Goal: Communication & Community: Answer question/provide support

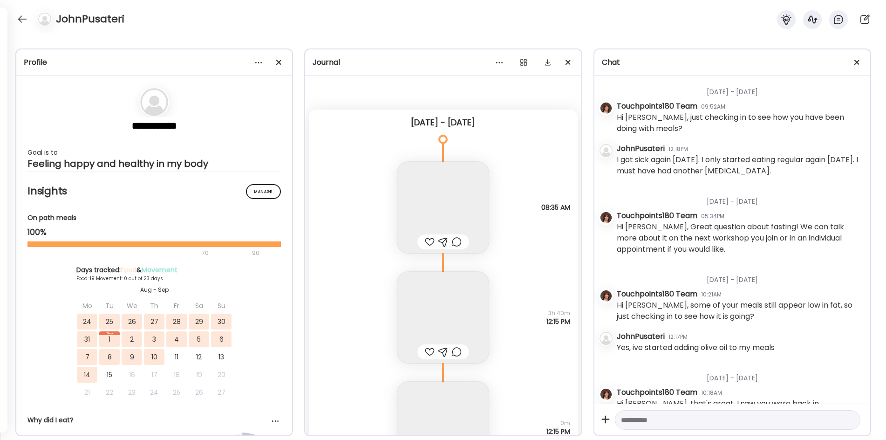
scroll to position [135, 0]
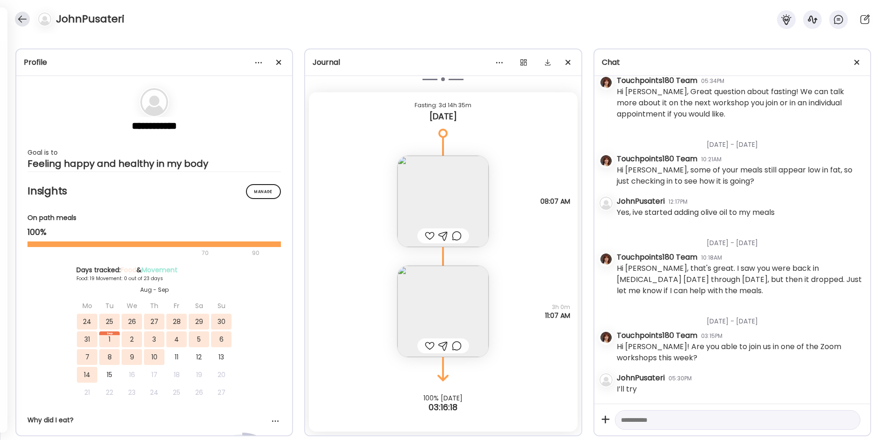
click at [20, 21] on div at bounding box center [22, 19] width 15 height 15
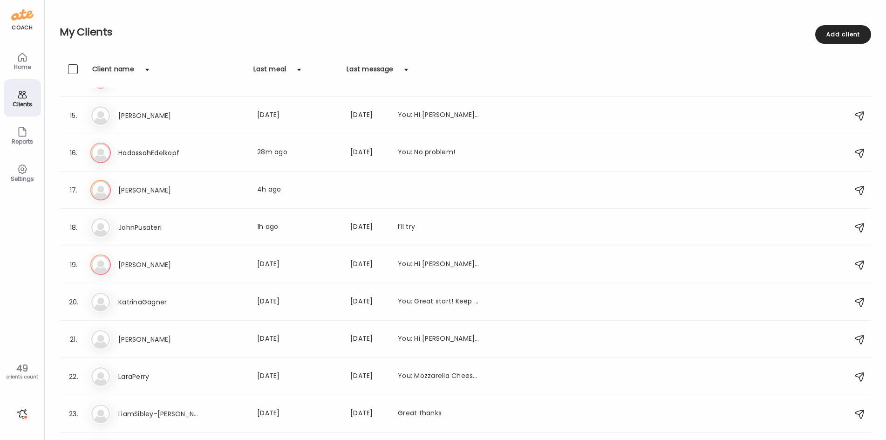
click at [23, 61] on icon at bounding box center [22, 57] width 11 height 11
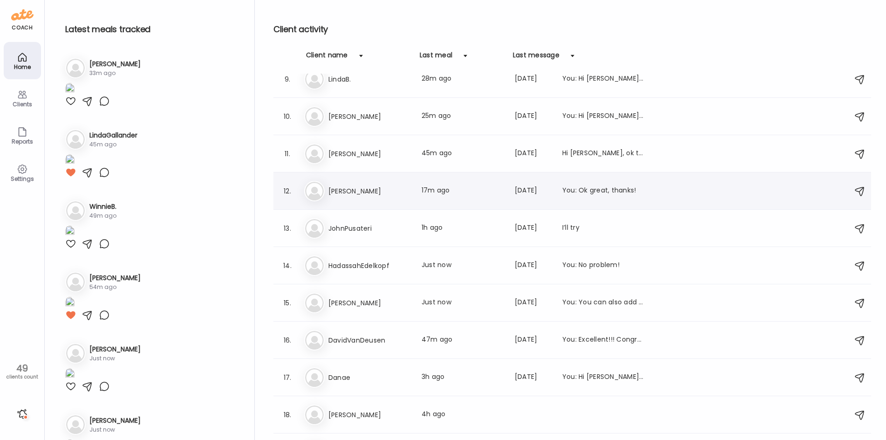
scroll to position [326, 0]
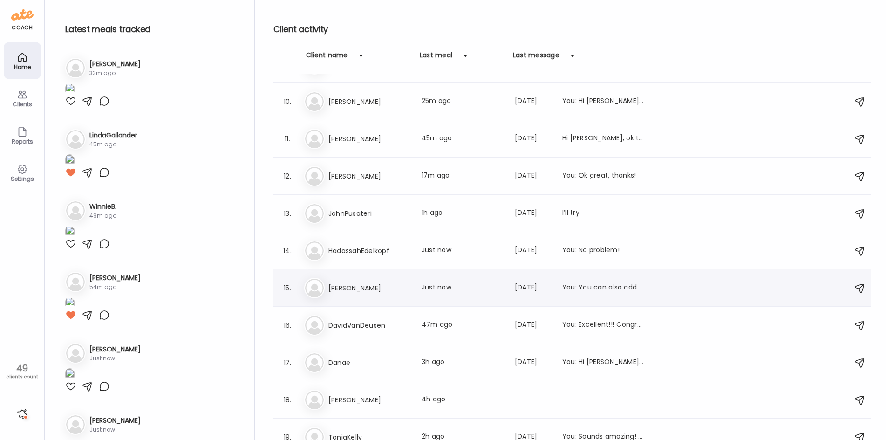
click at [362, 281] on div "Mo [PERSON_NAME] Last meal: Just now Last message: [DATE] You: You can also add…" at bounding box center [573, 288] width 539 height 20
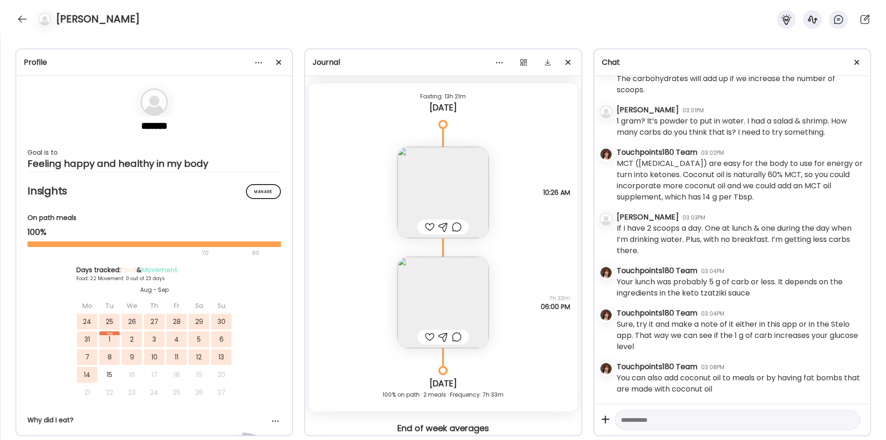
scroll to position [19906, 0]
click at [18, 20] on div at bounding box center [22, 19] width 15 height 15
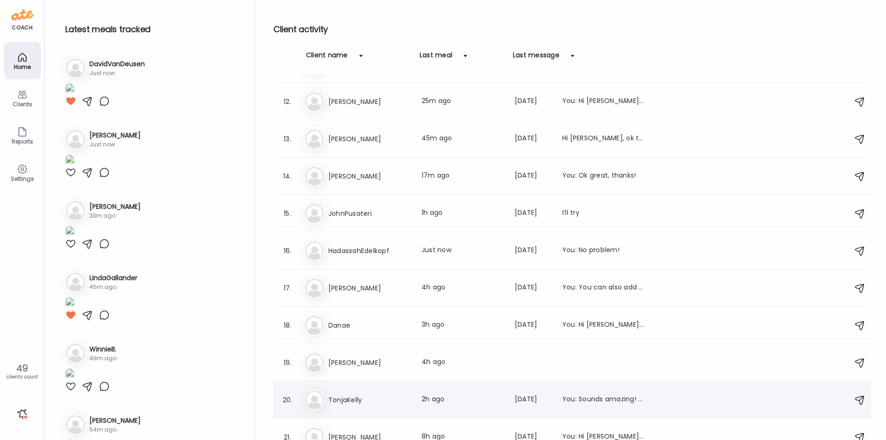
scroll to position [438, 0]
click at [554, 143] on div "14. [PERSON_NAME] Last meal: 45m ago Last message: [DATE] Hi [PERSON_NAME], ok …" at bounding box center [572, 138] width 598 height 37
click at [226, 23] on h2 "Latest meals tracked" at bounding box center [152, 29] width 174 height 14
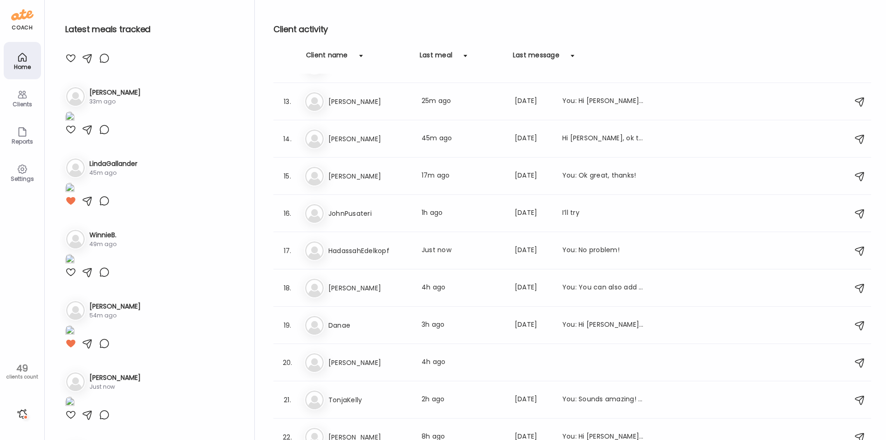
scroll to position [186, 0]
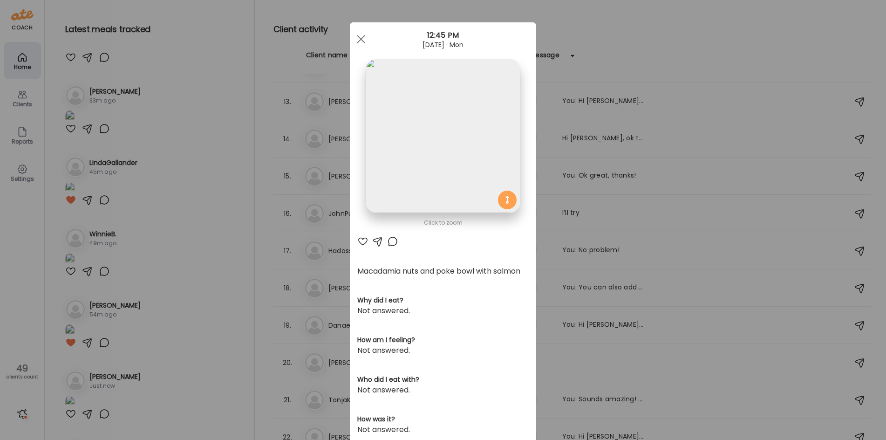
click at [387, 238] on div at bounding box center [392, 241] width 11 height 11
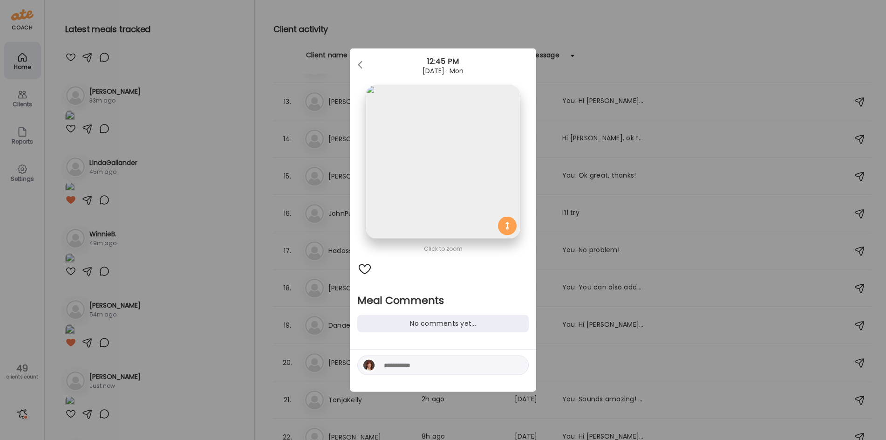
click at [390, 358] on div at bounding box center [442, 365] width 171 height 20
click at [398, 365] on textarea at bounding box center [447, 365] width 126 height 11
type textarea "**********"
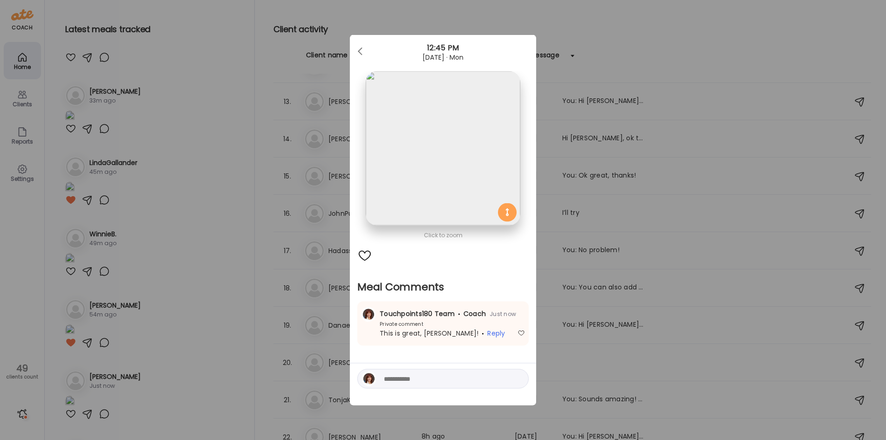
click at [218, 174] on div "Ate Coach Dashboard Wahoo! It’s official Take a moment to set up your Coach Pro…" at bounding box center [443, 220] width 886 height 440
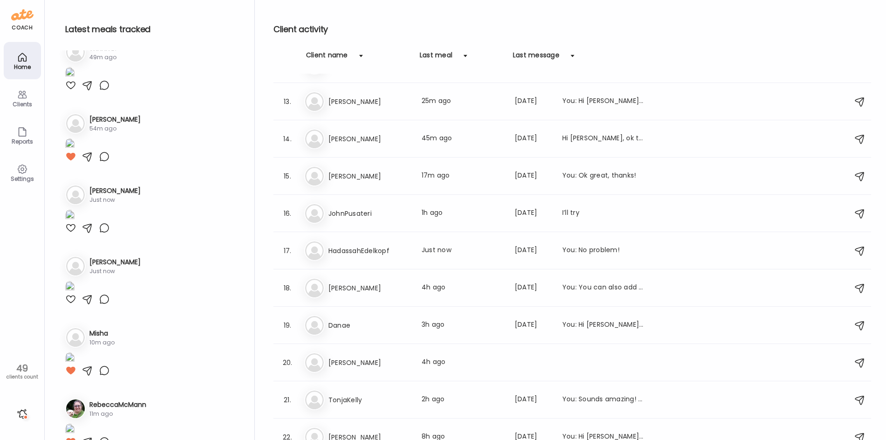
scroll to position [373, 0]
click at [21, 415] on div at bounding box center [22, 413] width 15 height 15
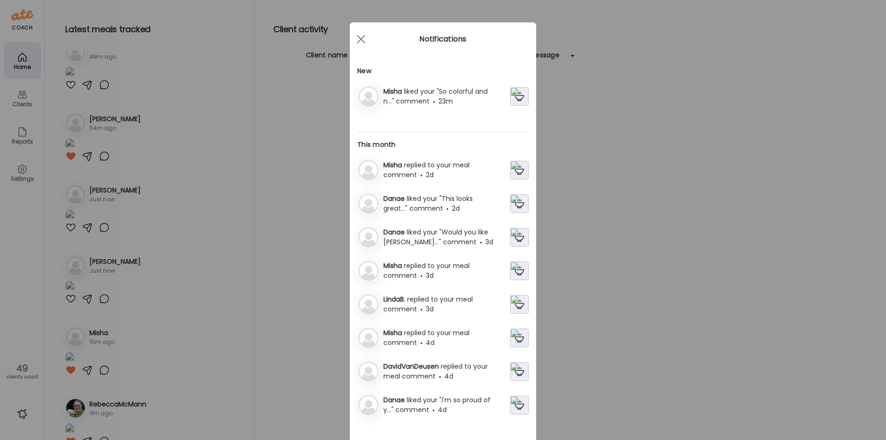
scroll to position [0, 0]
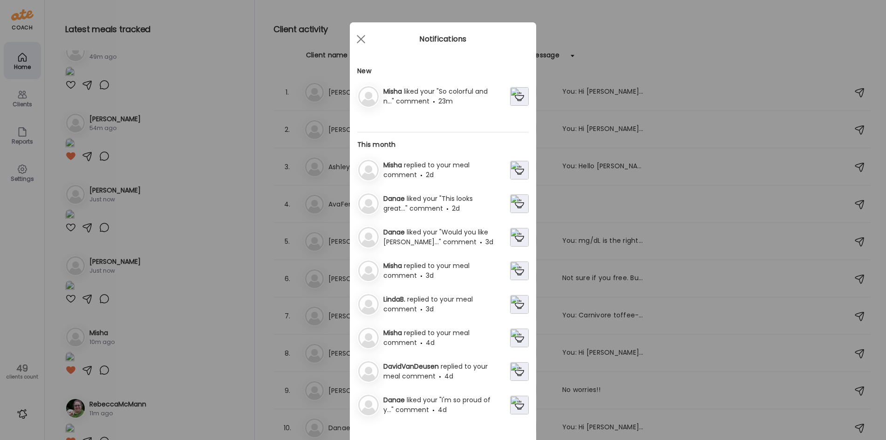
click at [282, 69] on div "Ate Coach Dashboard Wahoo! It’s official Take a moment to set up your Coach Pro…" at bounding box center [443, 220] width 886 height 440
